Goal: Task Accomplishment & Management: Manage account settings

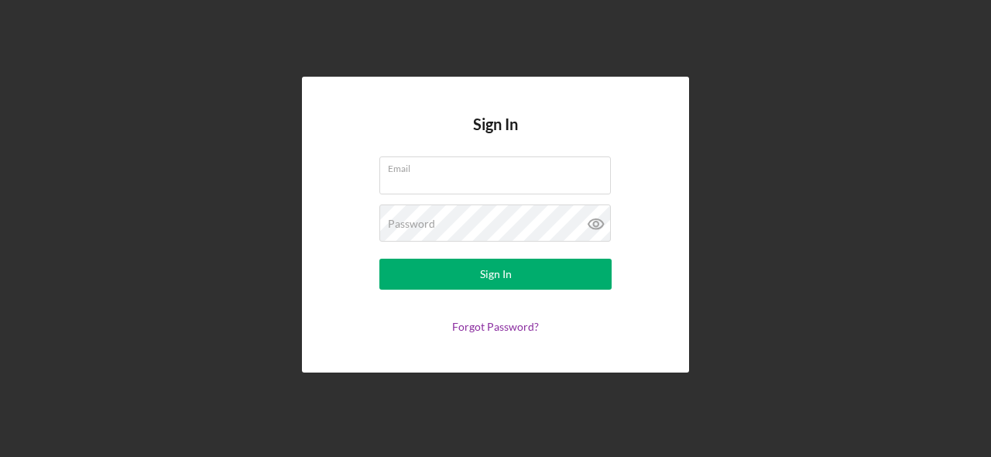
type input "[EMAIL_ADDRESS][DOMAIN_NAME]"
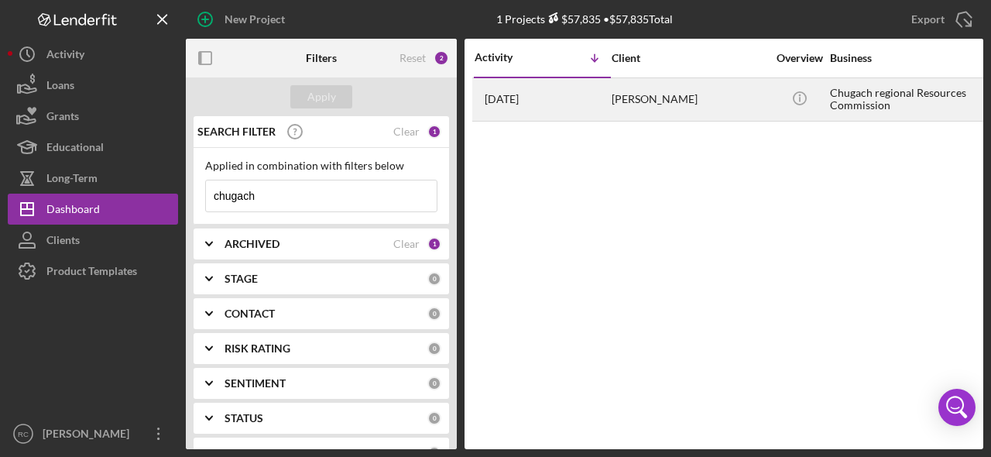
click at [859, 94] on div "Chugach regional Resources Commission" at bounding box center [907, 99] width 155 height 41
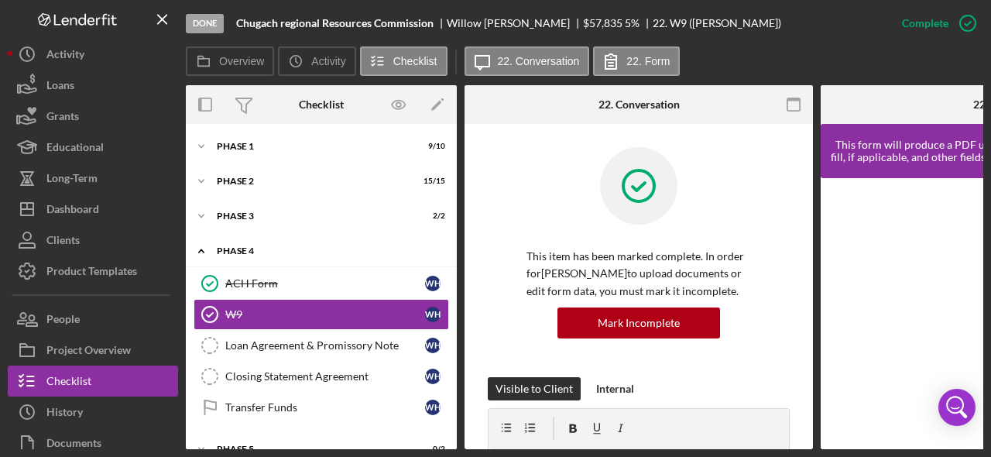
click at [306, 256] on div "Icon/Expander Phase 4 2 / 5" at bounding box center [321, 251] width 271 height 32
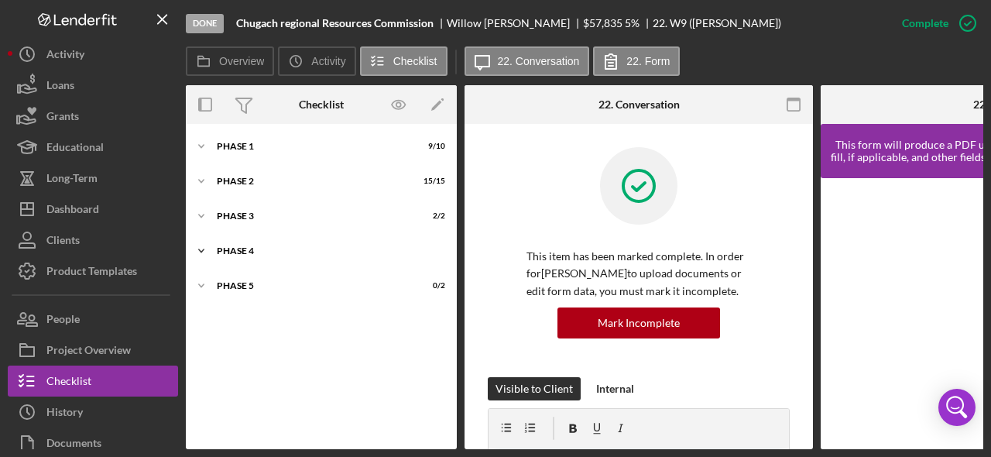
click at [208, 252] on icon "Icon/Expander" at bounding box center [201, 250] width 31 height 31
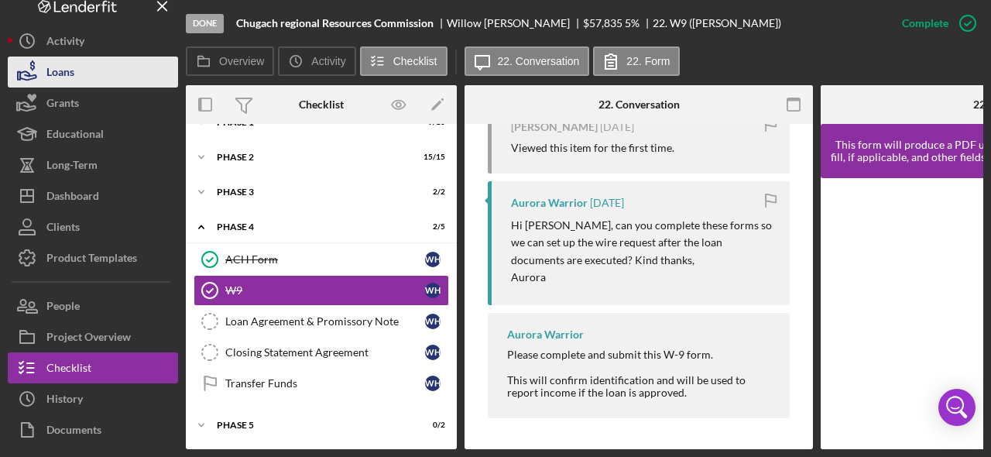
scroll to position [15, 0]
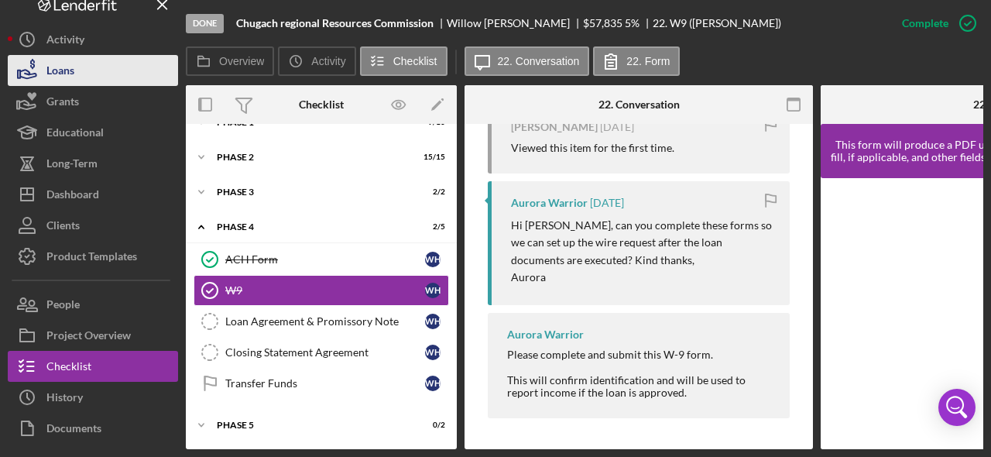
click at [91, 70] on button "Loans" at bounding box center [93, 70] width 170 height 31
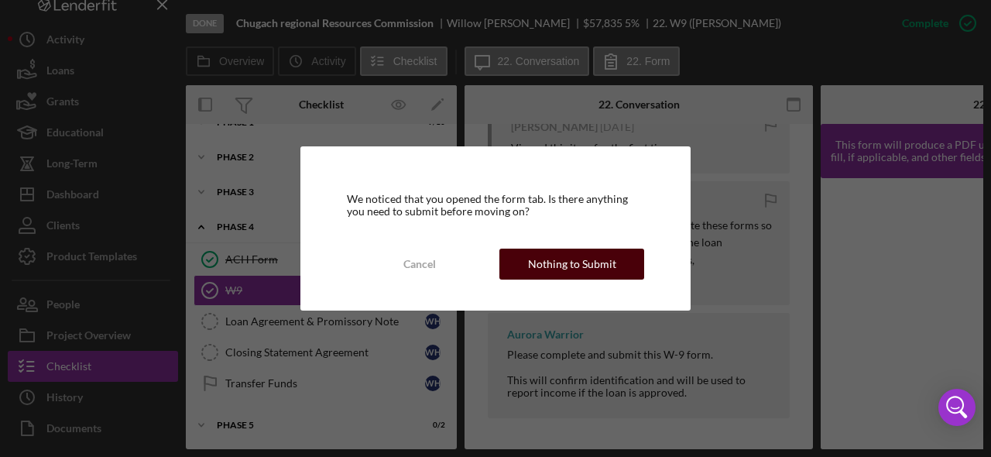
click at [571, 265] on div "Nothing to Submit" at bounding box center [572, 264] width 88 height 31
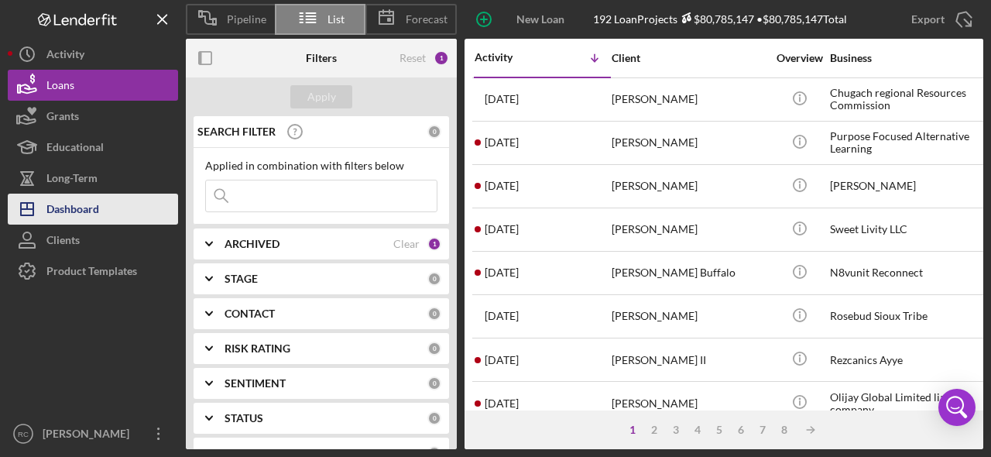
click at [117, 218] on button "Icon/Dashboard Dashboard" at bounding box center [93, 209] width 170 height 31
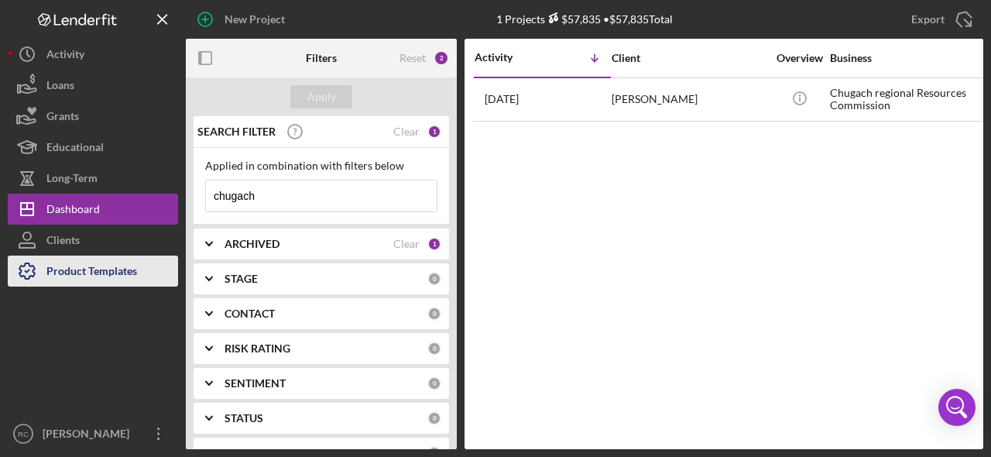
click at [81, 275] on div "Product Templates" at bounding box center [91, 273] width 91 height 35
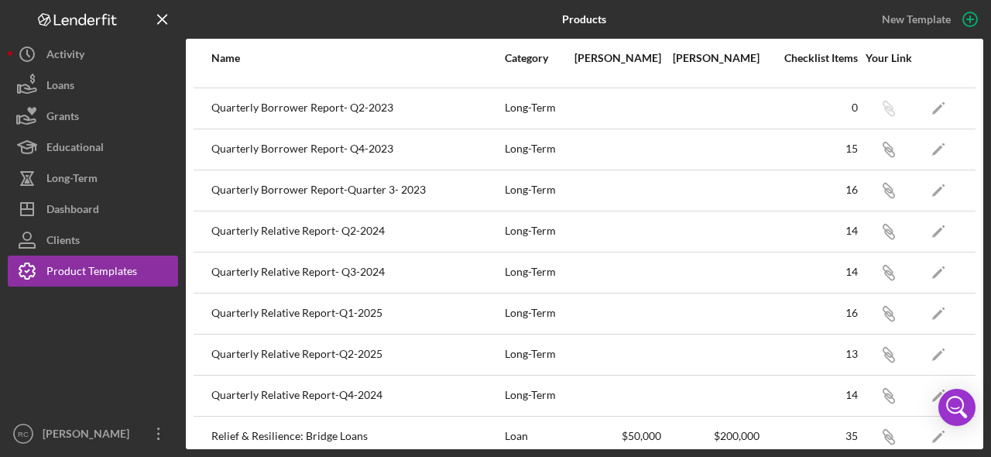
scroll to position [153, 0]
click at [341, 355] on div "Quarterly Relative Report-Q2-2025" at bounding box center [357, 355] width 292 height 39
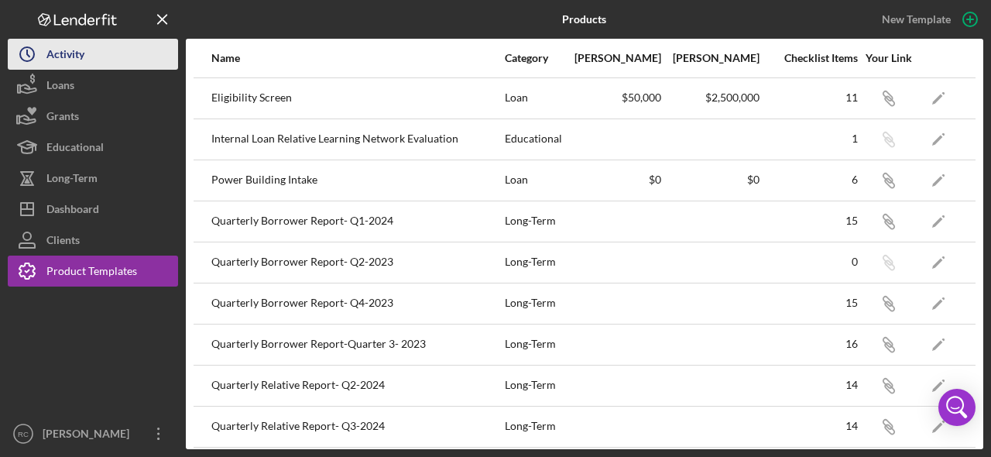
click at [61, 57] on div "Activity" at bounding box center [65, 56] width 38 height 35
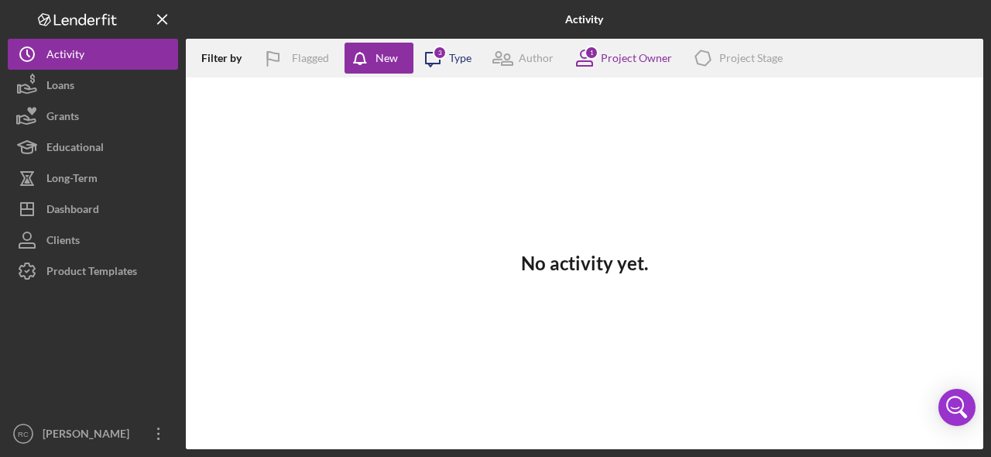
click at [446, 60] on icon "Icon/Message" at bounding box center [432, 58] width 39 height 39
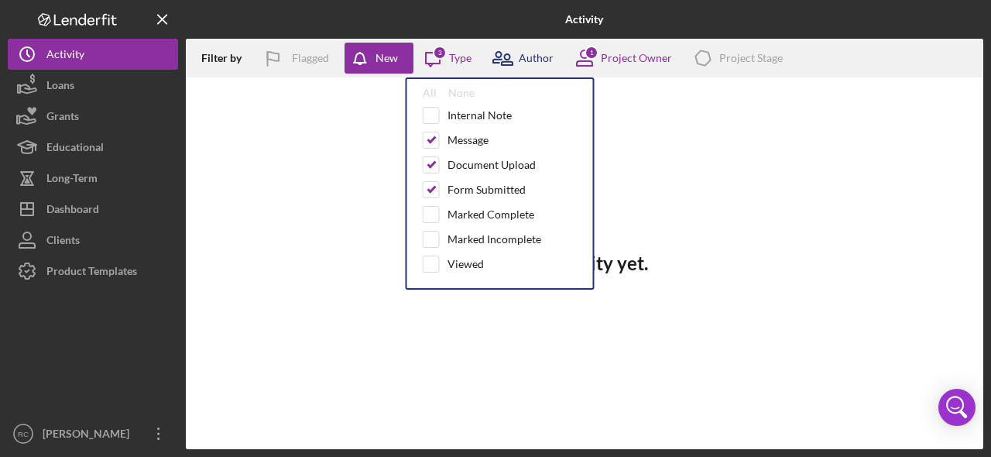
click at [513, 60] on icon at bounding box center [502, 58] width 39 height 39
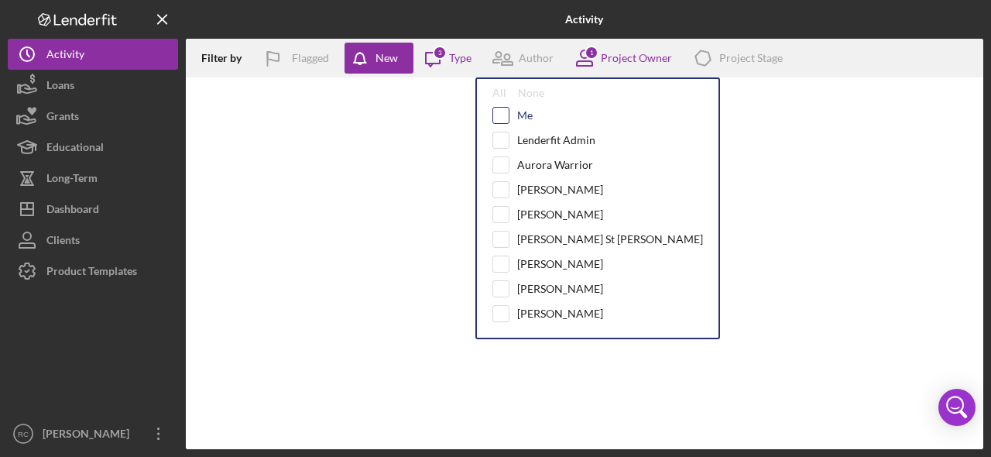
click at [503, 112] on input "checkbox" at bounding box center [500, 115] width 15 height 15
checkbox input "true"
click at [588, 63] on icon at bounding box center [584, 58] width 39 height 39
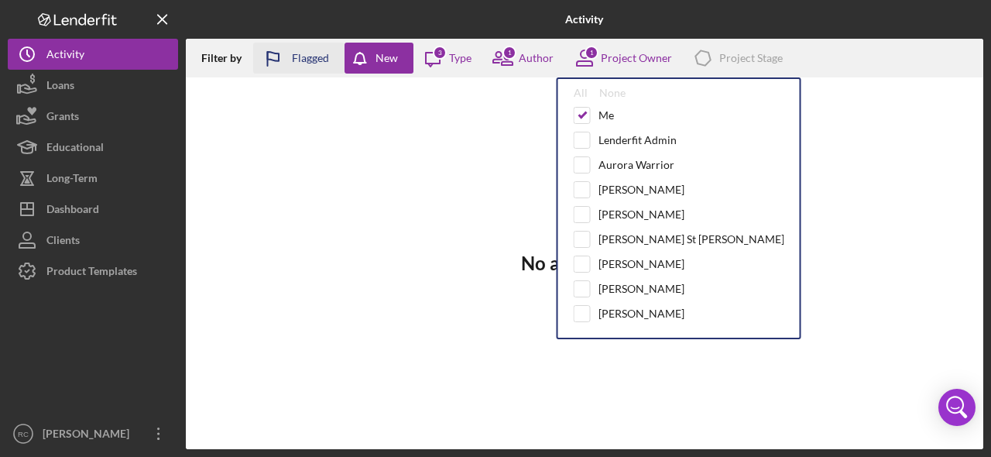
click at [310, 53] on div "Flagged" at bounding box center [310, 58] width 37 height 31
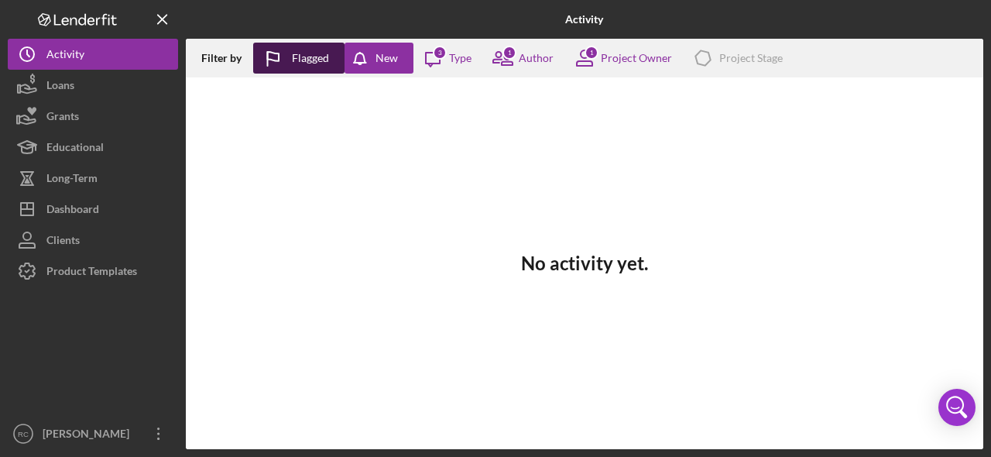
click at [310, 53] on div "Flagged" at bounding box center [310, 58] width 37 height 31
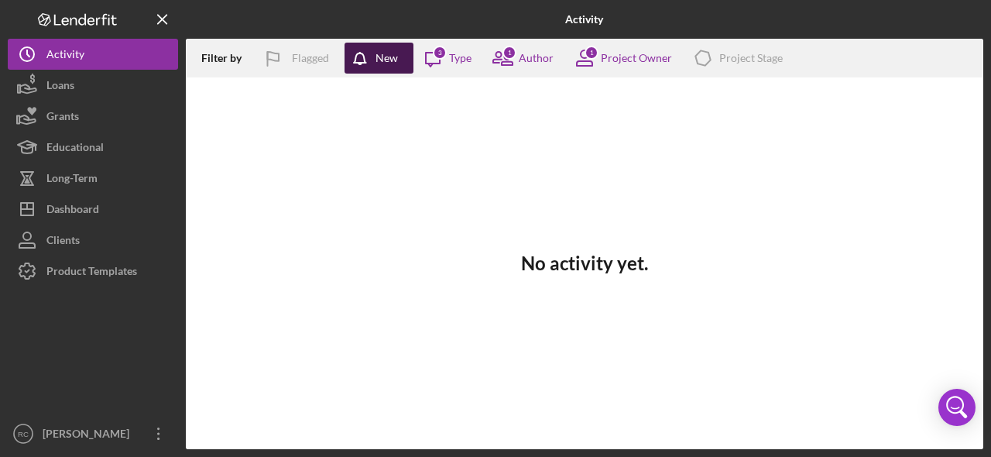
click at [375, 58] on icon "button" at bounding box center [364, 62] width 39 height 39
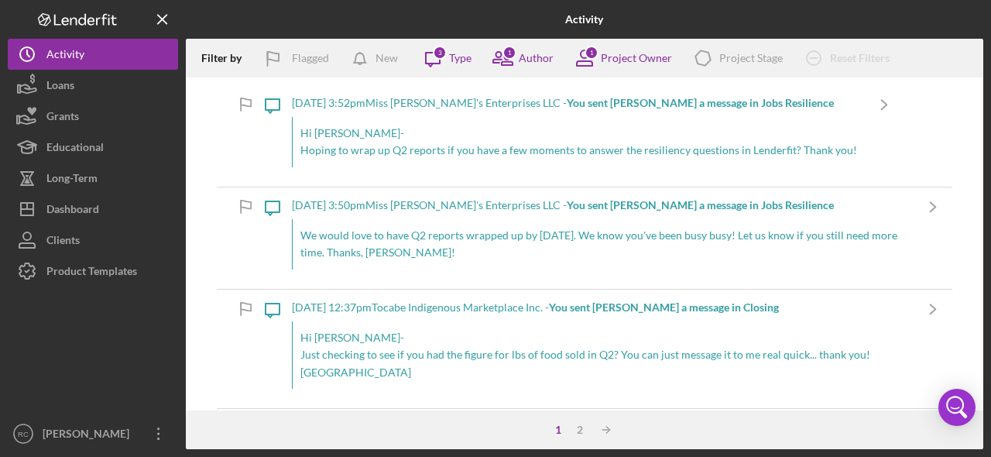
click at [468, 98] on div "[DATE] 3:52pm Miss [PERSON_NAME]'s Enterprises LLC - You sent [PERSON_NAME] a m…" at bounding box center [578, 103] width 573 height 12
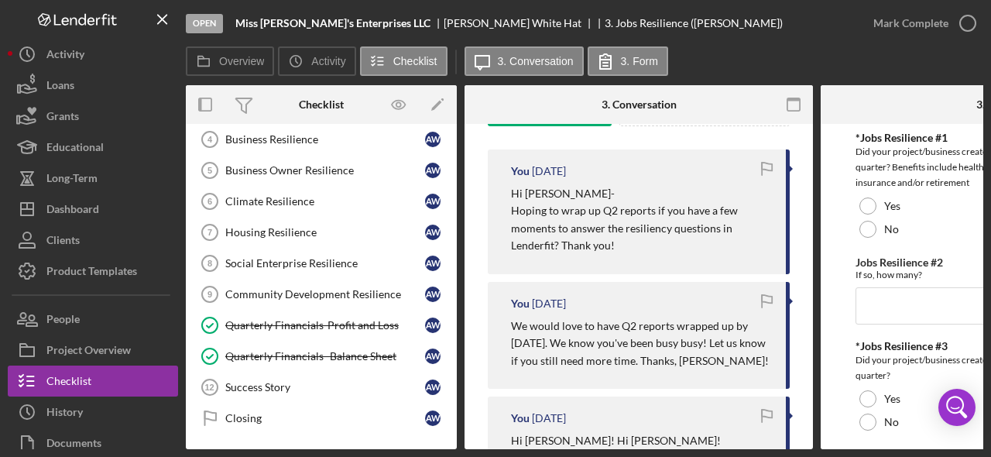
scroll to position [258, 0]
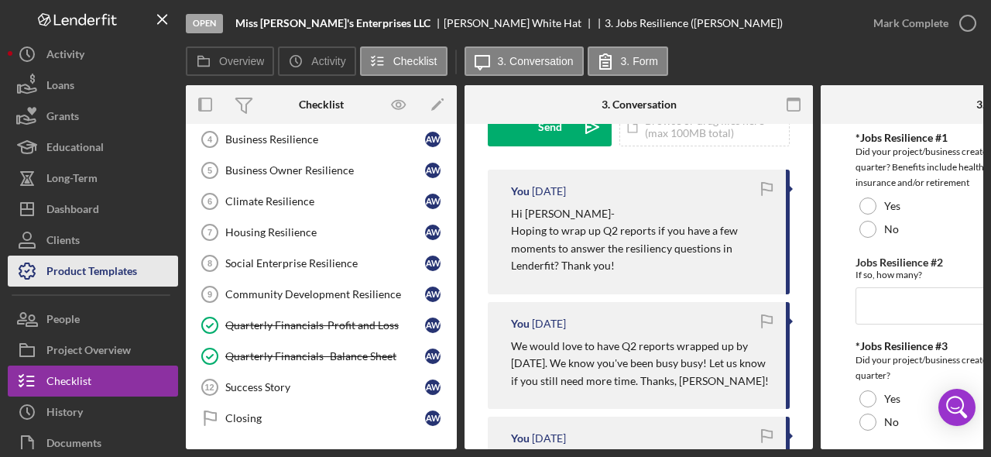
click at [128, 269] on div "Product Templates" at bounding box center [91, 273] width 91 height 35
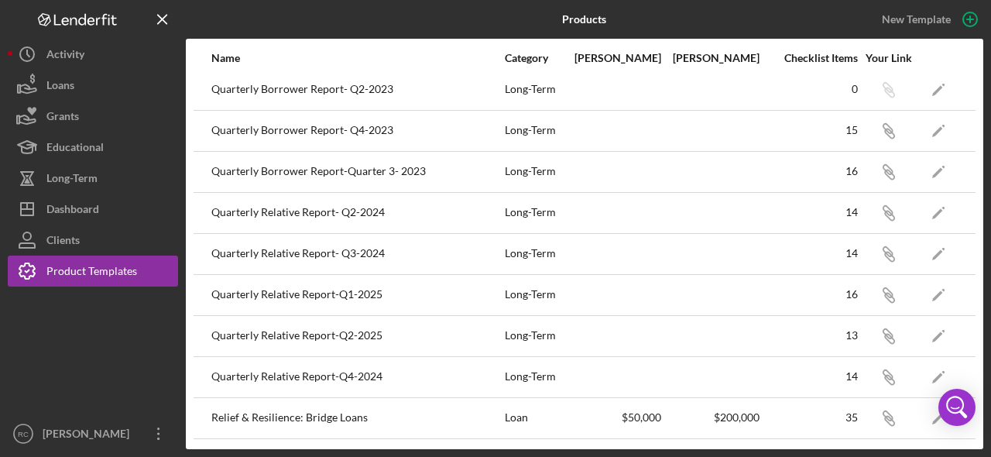
scroll to position [173, 0]
click at [894, 335] on icon "Icon/Link" at bounding box center [888, 334] width 35 height 35
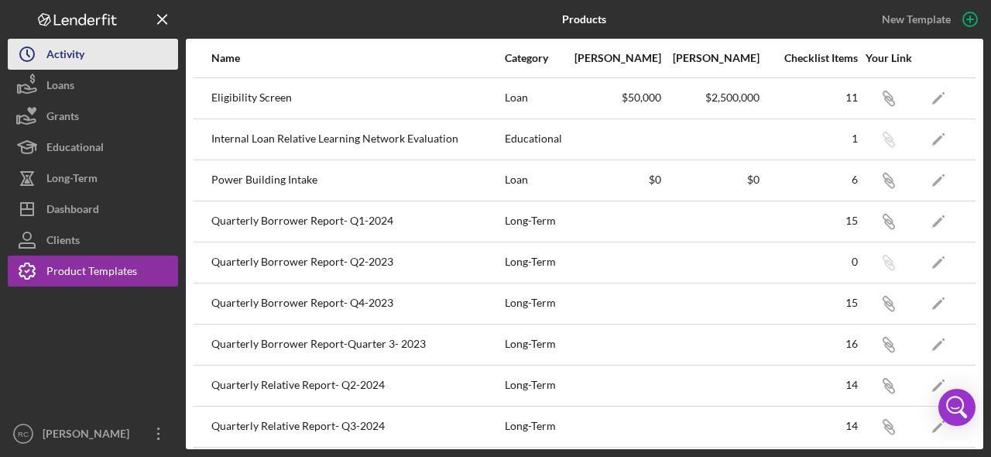
click at [85, 65] on button "Icon/History Activity" at bounding box center [93, 54] width 170 height 31
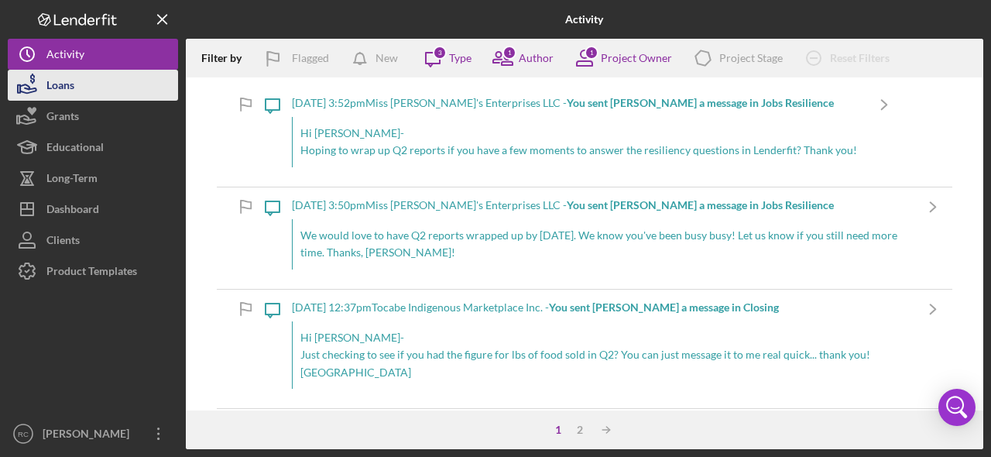
click at [81, 88] on button "Loans" at bounding box center [93, 85] width 170 height 31
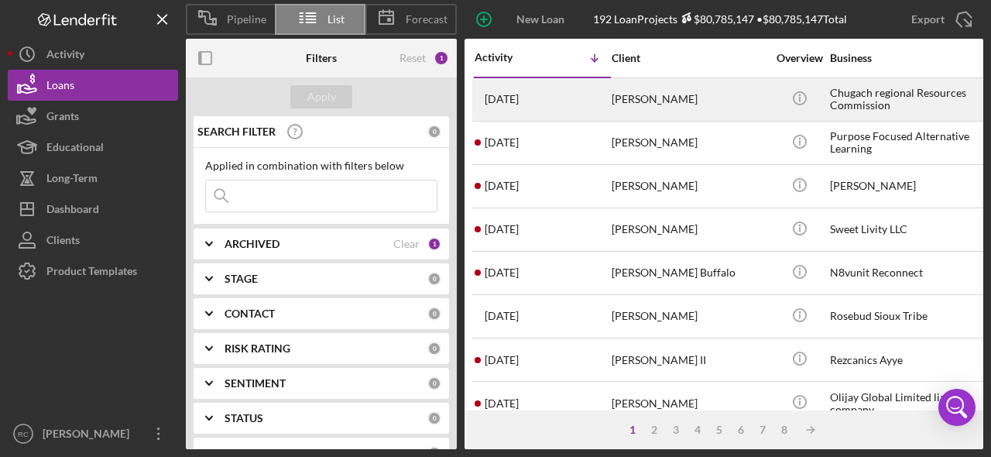
click at [643, 94] on div "[PERSON_NAME]" at bounding box center [689, 99] width 155 height 41
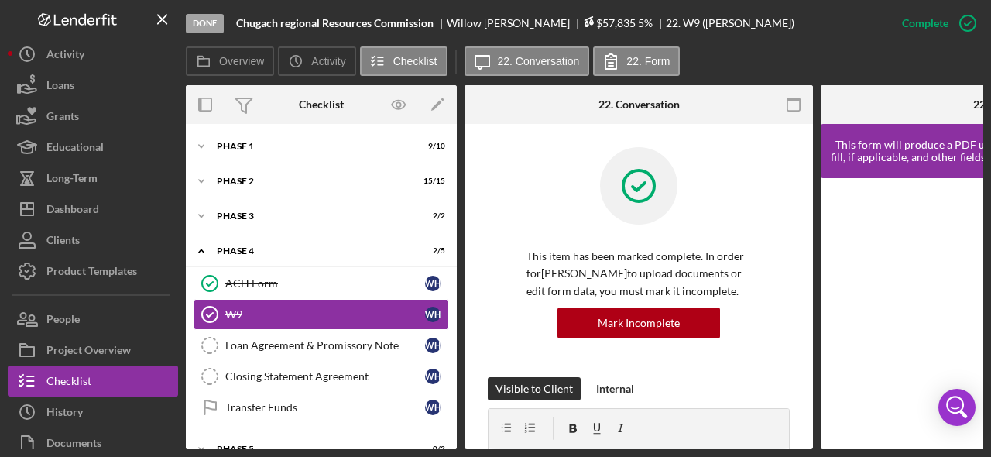
click at [583, 21] on span "$57,835" at bounding box center [609, 22] width 53 height 13
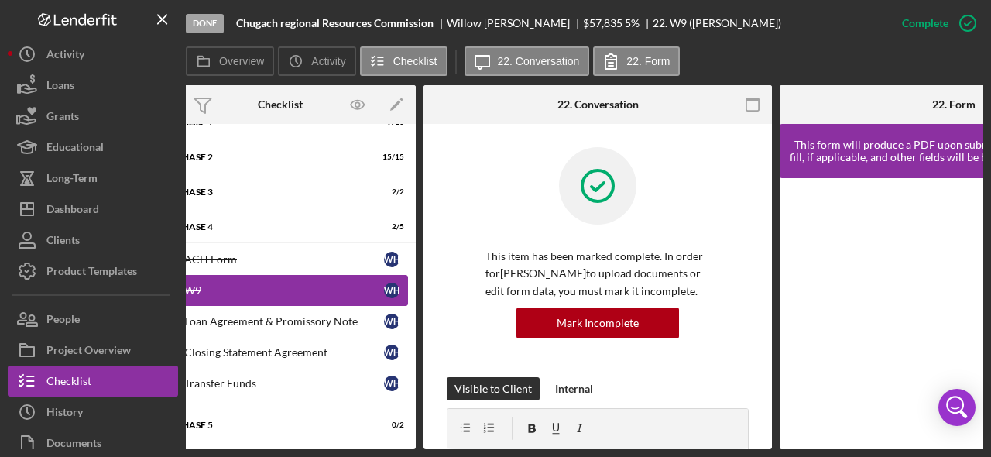
scroll to position [0, 46]
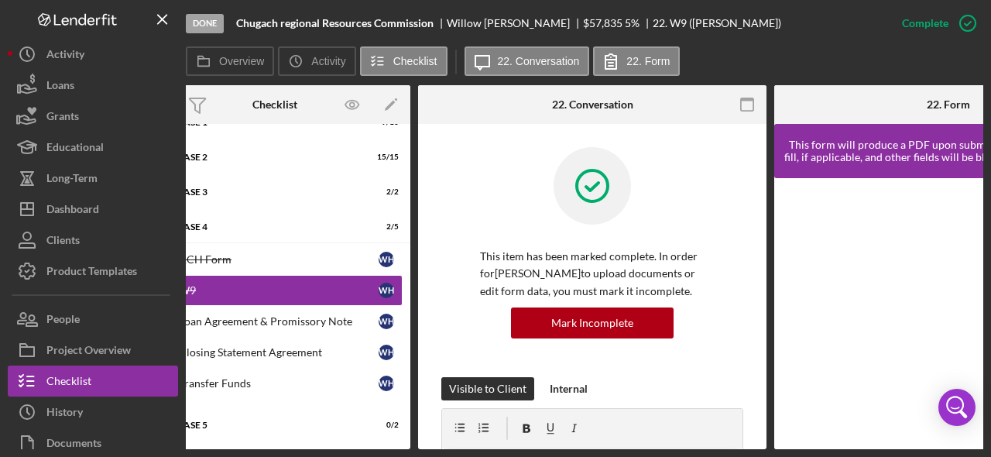
drag, startPoint x: 421, startPoint y: 448, endPoint x: 207, endPoint y: 443, distance: 214.6
click at [207, 443] on div "Overview Internal Workflow Stage Done Icon/Dropdown Arrow Archive (can unarchiv…" at bounding box center [585, 267] width 798 height 364
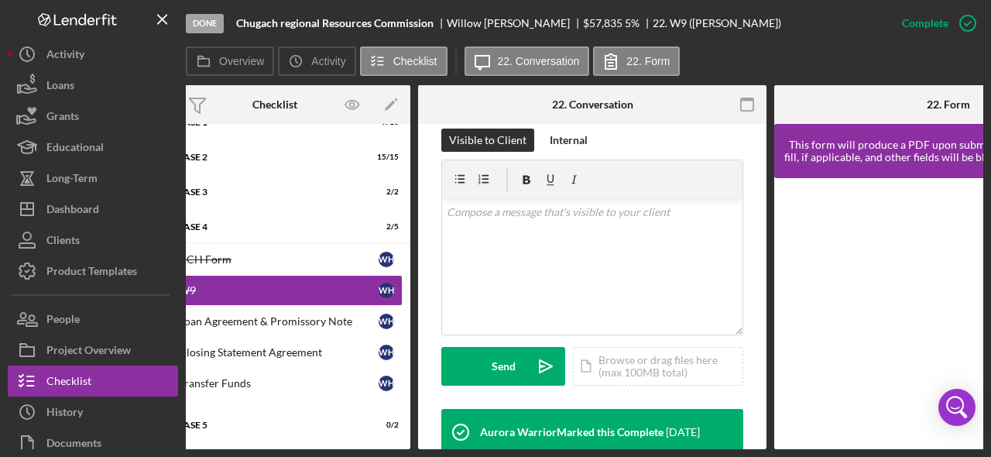
scroll to position [0, 0]
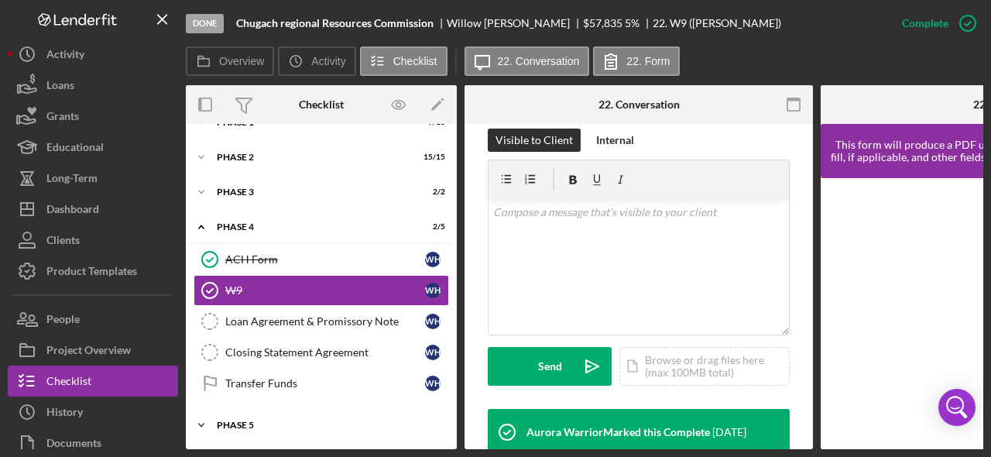
click at [294, 420] on div "Phase 5" at bounding box center [327, 424] width 221 height 9
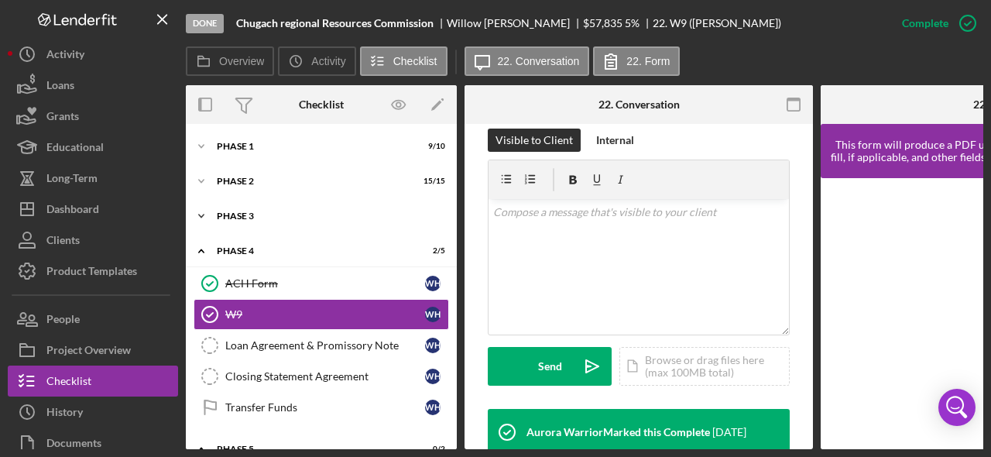
click at [259, 214] on div "Phase 3" at bounding box center [327, 215] width 221 height 9
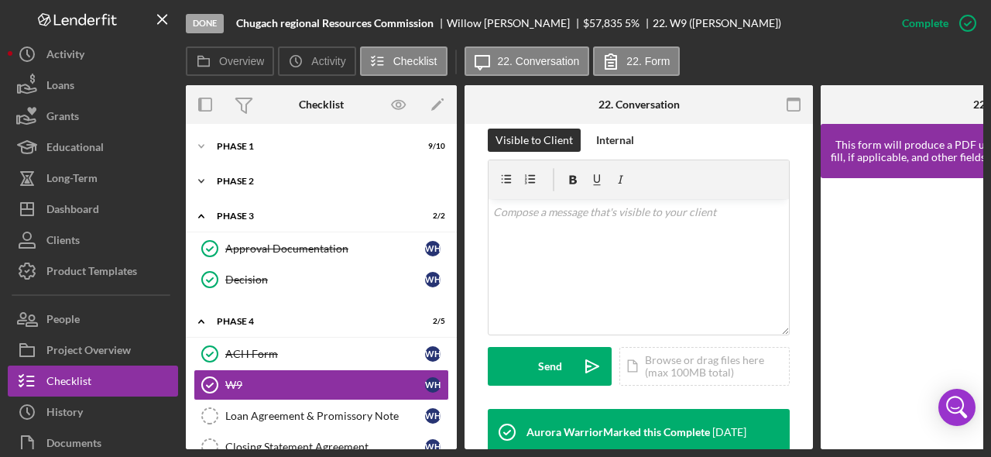
click at [245, 179] on div "Phase 2" at bounding box center [327, 181] width 221 height 9
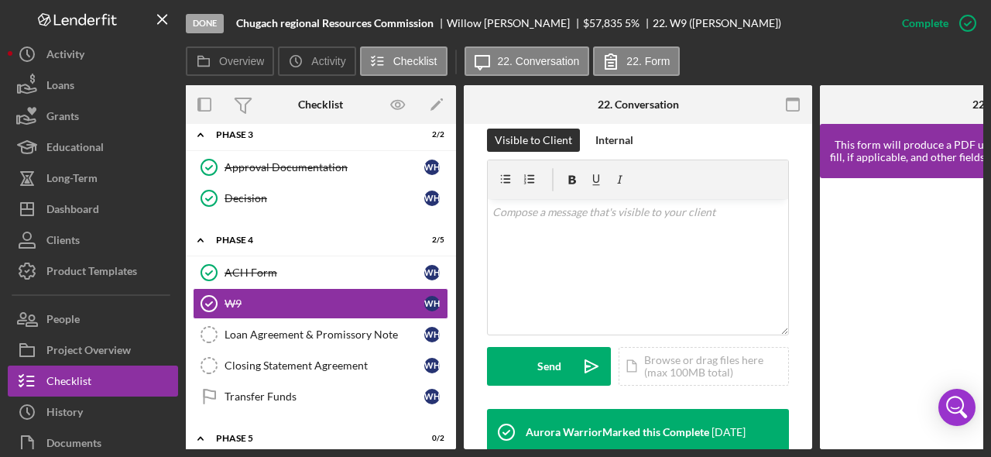
scroll to position [555, 0]
click at [336, 328] on div "Loan Agreement & Promissory Note" at bounding box center [325, 334] width 200 height 12
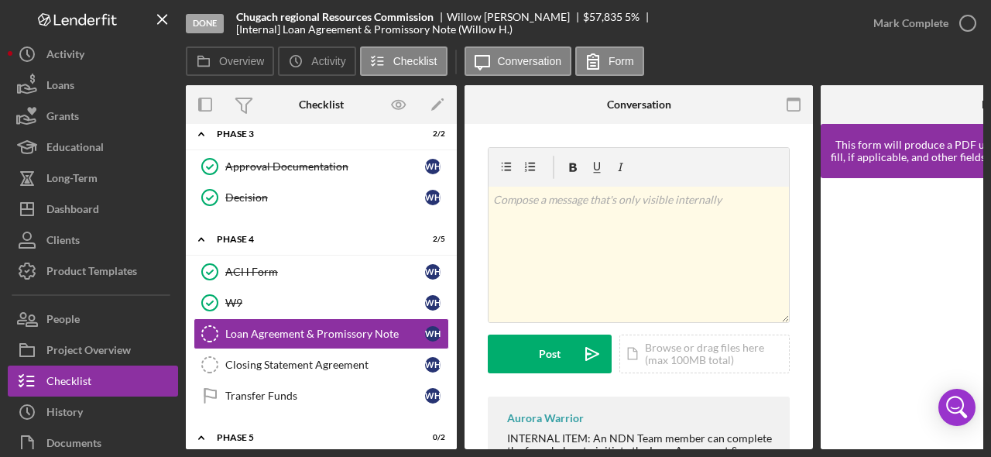
scroll to position [1, 0]
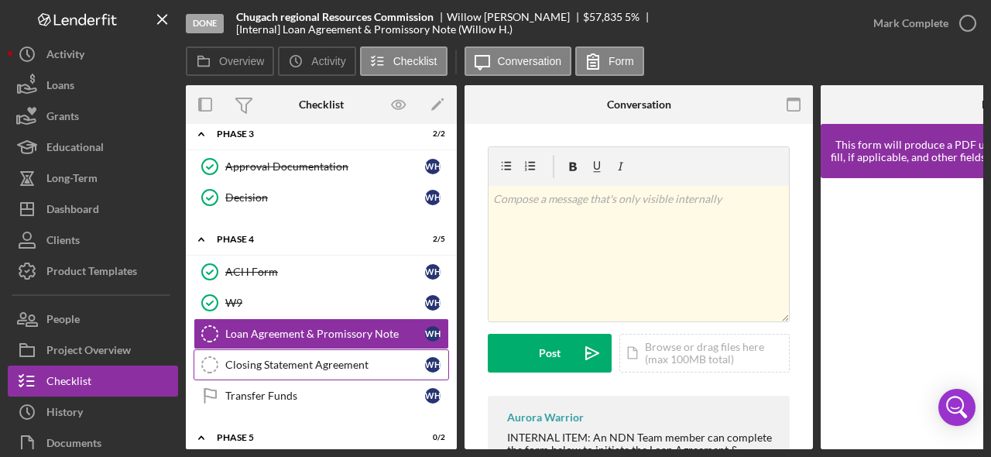
click at [367, 362] on div "Closing Statement Agreement" at bounding box center [325, 365] width 200 height 12
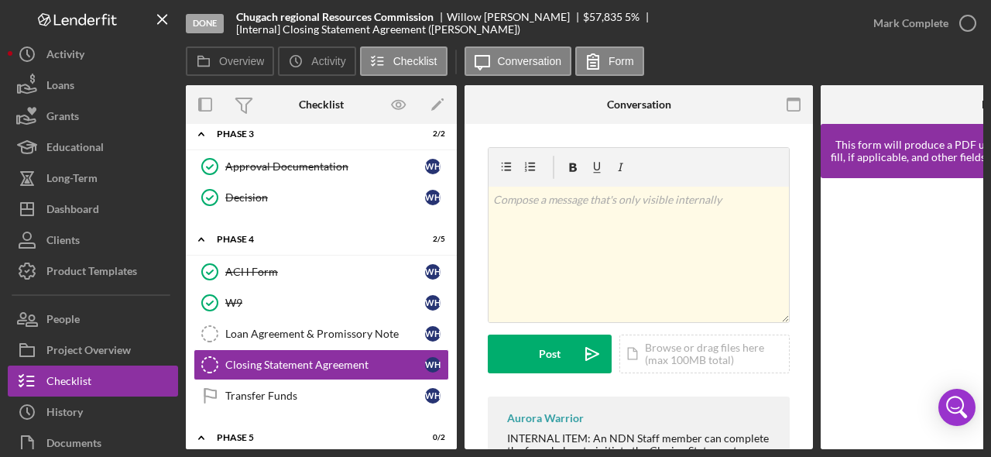
scroll to position [75, 0]
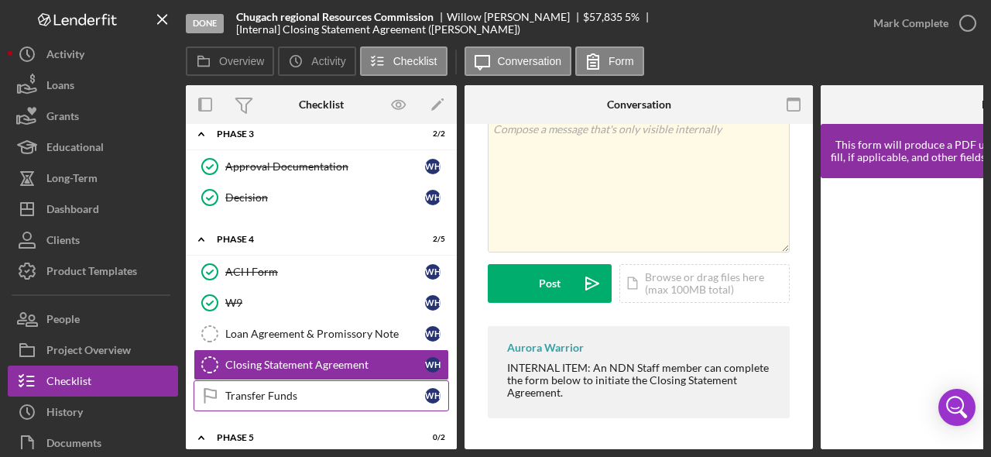
click at [317, 401] on div "Transfer Funds" at bounding box center [325, 395] width 200 height 12
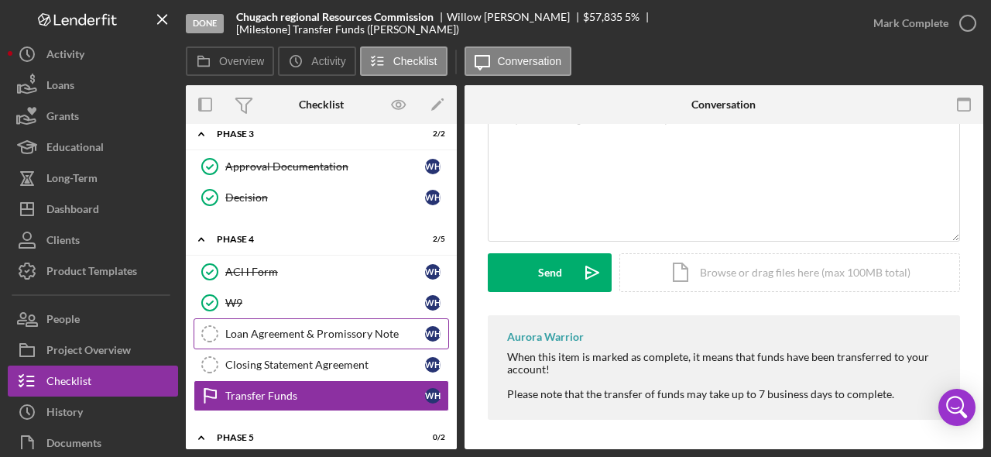
scroll to position [638, 0]
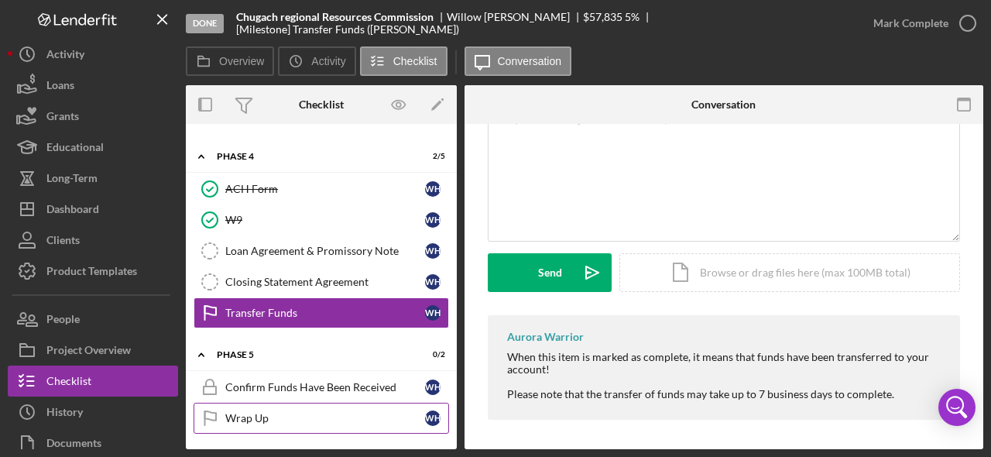
click at [259, 413] on div "Wrap Up" at bounding box center [325, 418] width 200 height 12
